Goal: Task Accomplishment & Management: Use online tool/utility

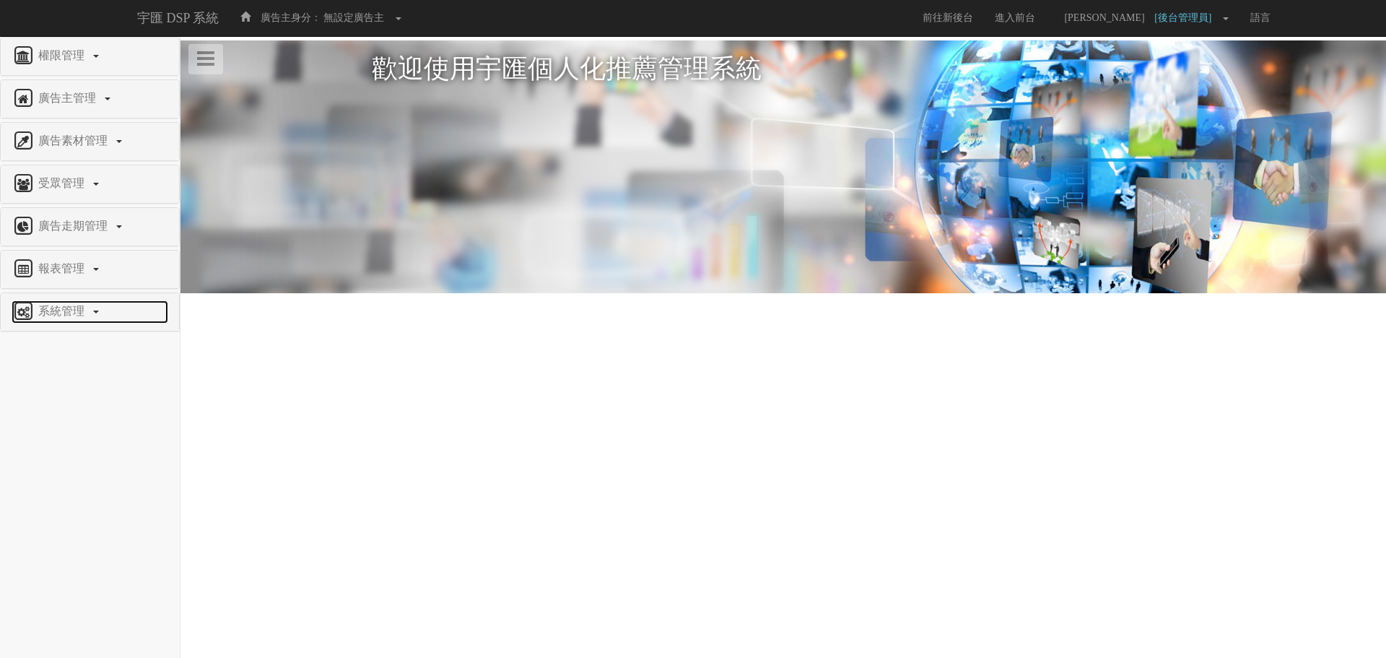
click at [71, 308] on span "系統管理" at bounding box center [63, 311] width 57 height 12
click at [65, 499] on span "廣告驗證設定" at bounding box center [47, 493] width 71 height 11
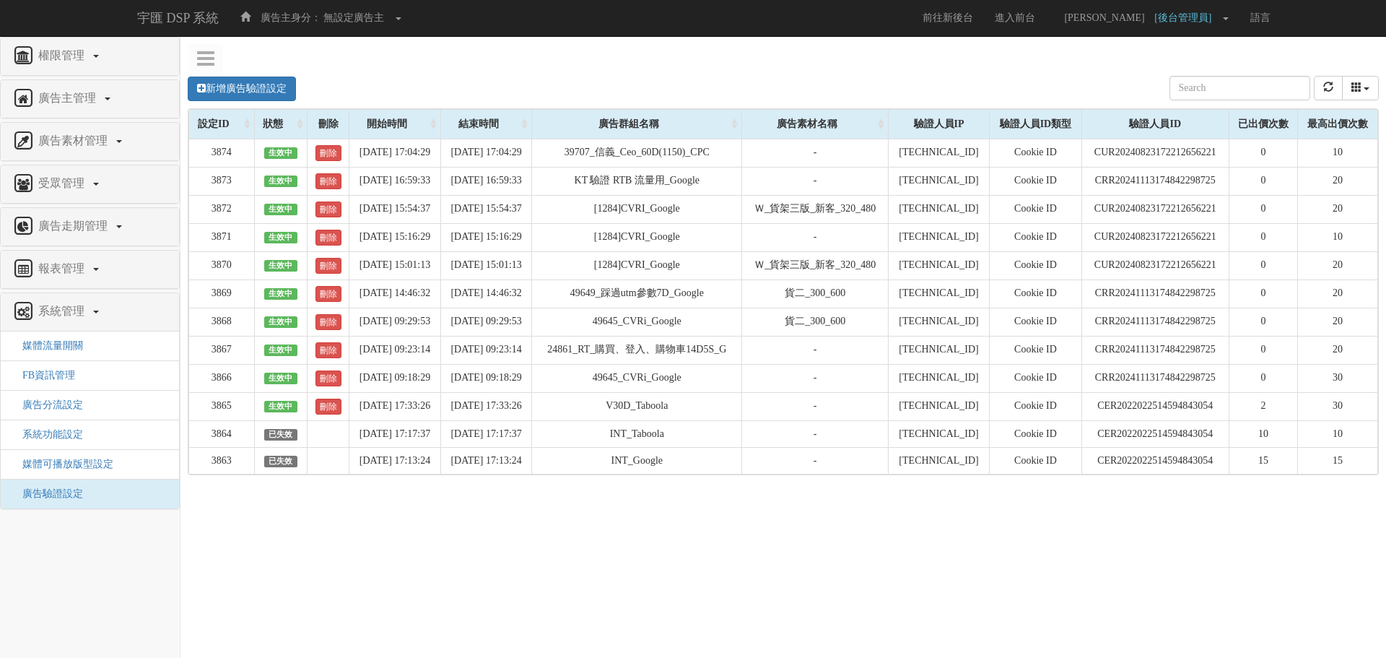
click at [1152, 126] on div "驗證人員ID" at bounding box center [1155, 124] width 147 height 29
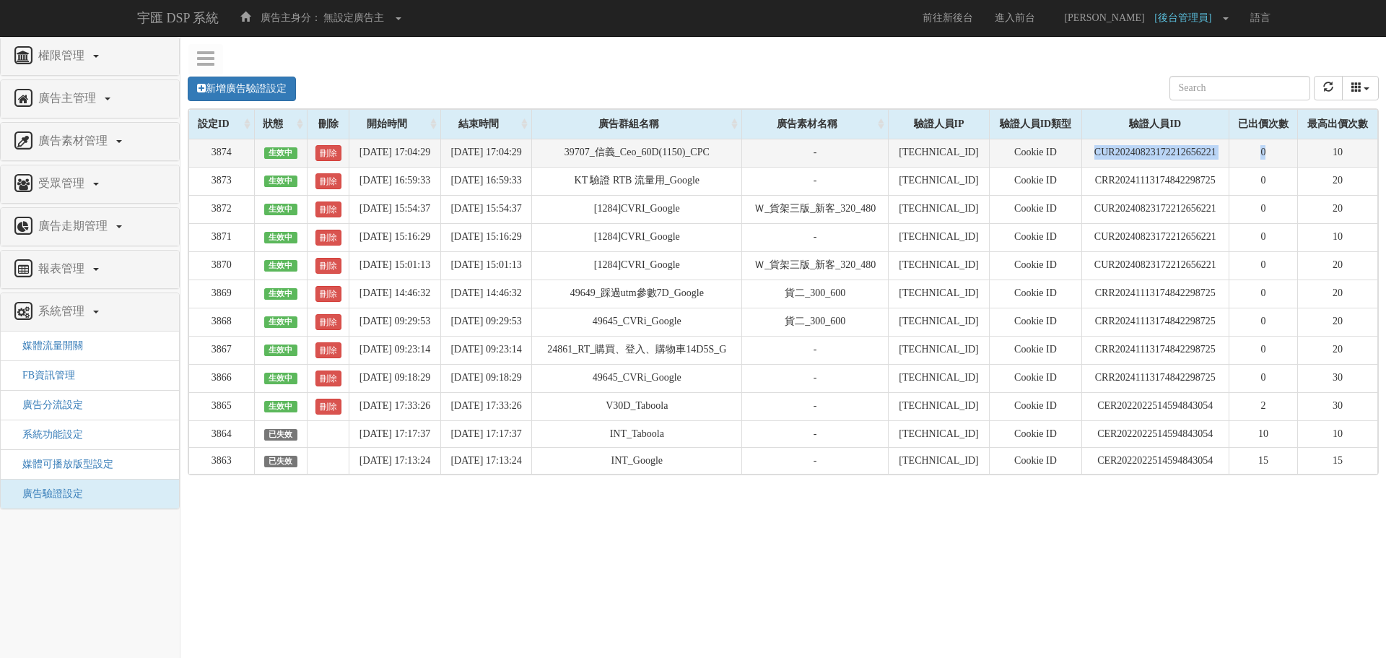
drag, startPoint x: 1061, startPoint y: 146, endPoint x: 1273, endPoint y: 139, distance: 212.4
click at [1273, 139] on tr "3874 生效中 刪除 [DATE] 17:04:29 [DATE] 17:04:29 39707_信義_Ceo_60D(1150)_CPC - [TECHN…" at bounding box center [783, 153] width 1189 height 28
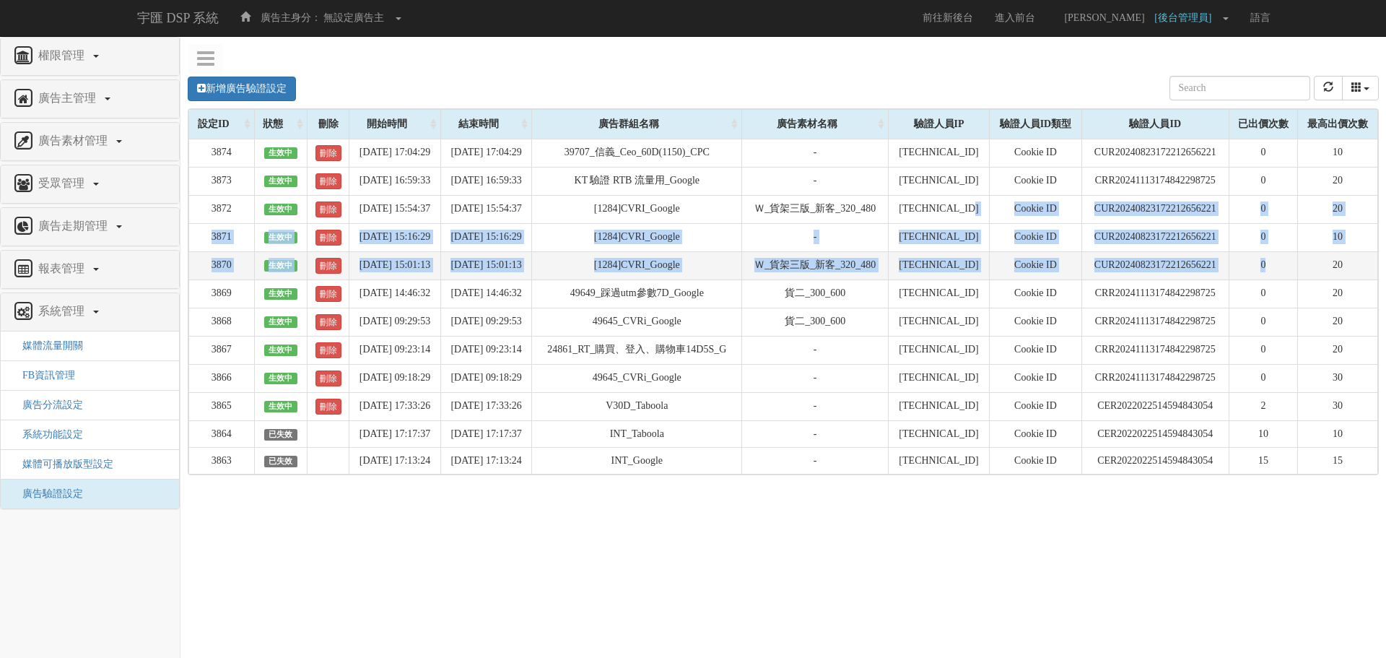
drag, startPoint x: 981, startPoint y: 209, endPoint x: 1276, endPoint y: 262, distance: 300.1
click at [1276, 262] on tbody "3874 生效中 刪除 [DATE] 17:04:29 [DATE] 17:04:29 39707_信義_Ceo_60D(1150)_CPC - [TECHN…" at bounding box center [783, 306] width 1189 height 335
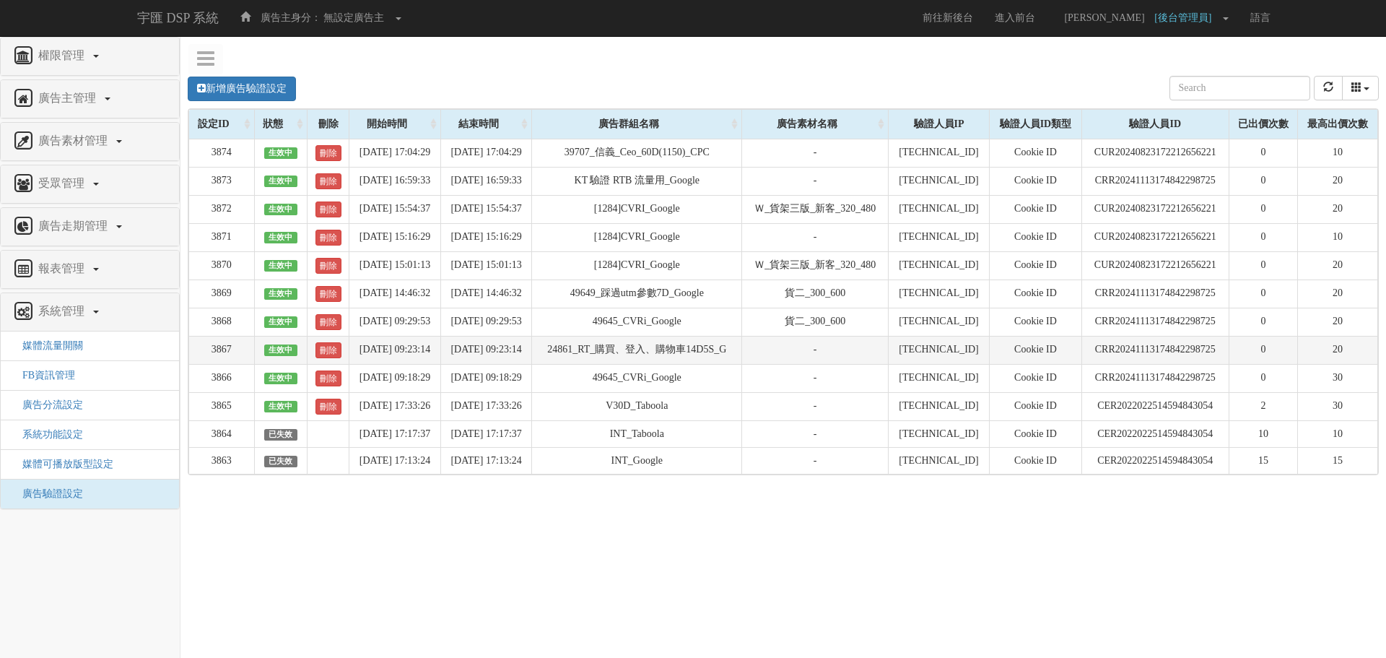
click at [812, 359] on td "-" at bounding box center [815, 350] width 147 height 28
